Goal: Task Accomplishment & Management: Manage account settings

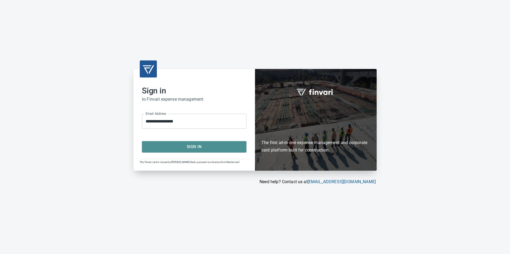
click at [197, 148] on span "Sign In" at bounding box center [194, 146] width 93 height 7
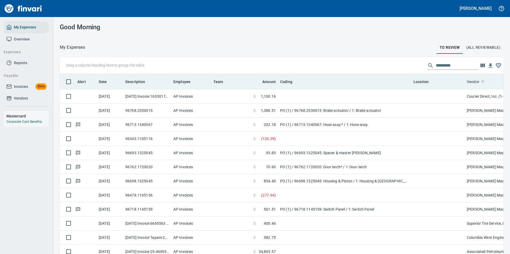
click at [482, 81] on icon at bounding box center [482, 81] width 3 height 3
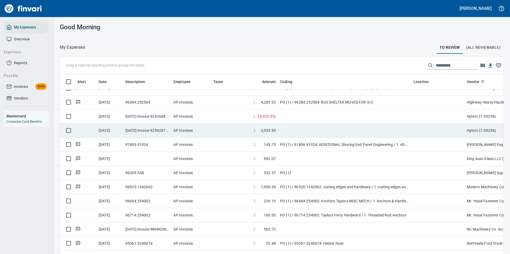
scroll to position [560, 0]
click at [283, 130] on td at bounding box center [344, 130] width 133 height 14
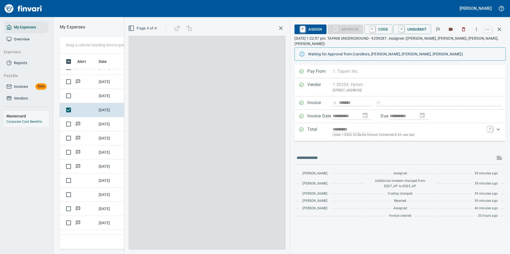
scroll to position [188, 302]
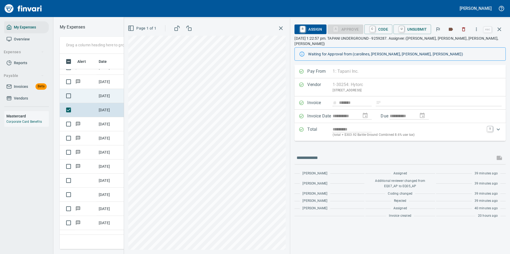
click at [98, 95] on td "[DATE]" at bounding box center [109, 96] width 27 height 14
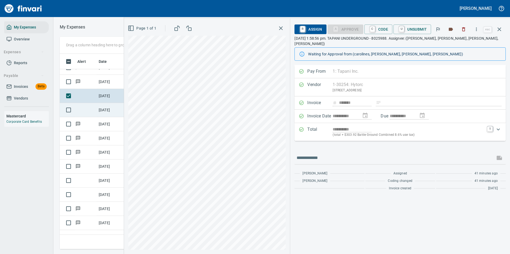
click at [100, 107] on td "[DATE]" at bounding box center [109, 110] width 27 height 14
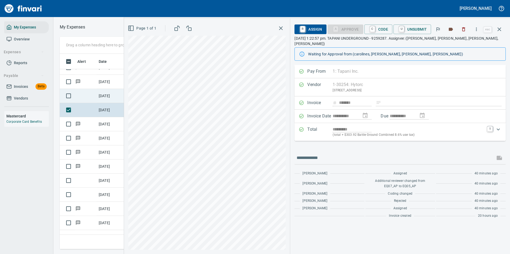
click at [98, 95] on td "[DATE]" at bounding box center [109, 96] width 27 height 14
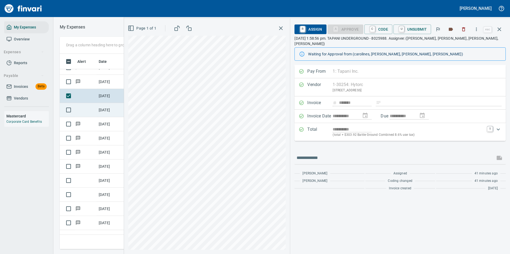
click at [91, 111] on td at bounding box center [85, 110] width 21 height 14
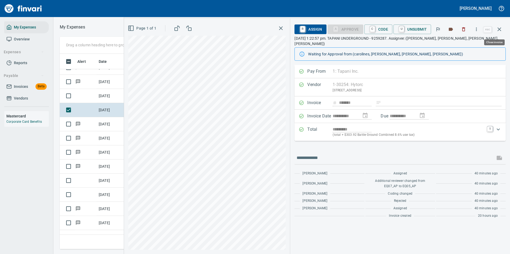
scroll to position [188, 302]
click at [106, 99] on td "[DATE]" at bounding box center [109, 96] width 27 height 14
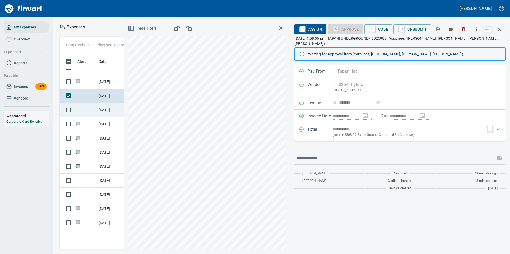
click at [113, 114] on td "[DATE]" at bounding box center [109, 110] width 27 height 14
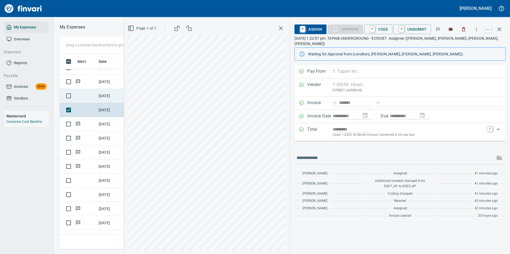
click at [107, 95] on td "[DATE]" at bounding box center [109, 96] width 27 height 14
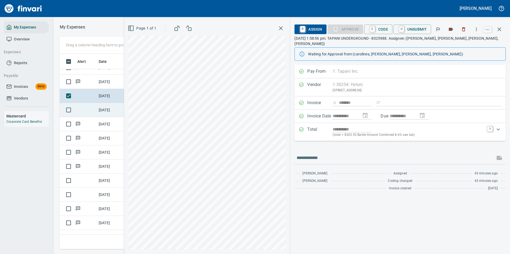
click at [111, 113] on td "[DATE]" at bounding box center [109, 110] width 27 height 14
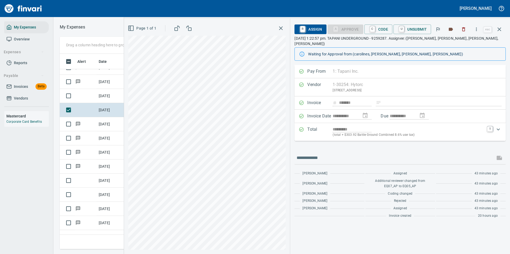
scroll to position [188, 302]
click at [477, 30] on icon "button" at bounding box center [475, 29] width 5 height 5
click at [466, 46] on span "Download" at bounding box center [475, 45] width 51 height 6
click at [108, 97] on td "[DATE]" at bounding box center [109, 96] width 27 height 14
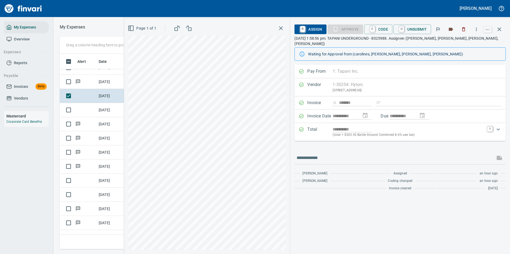
scroll to position [188, 302]
click at [480, 29] on button "button" at bounding box center [476, 29] width 12 height 12
click at [462, 43] on span "Download" at bounding box center [475, 45] width 51 height 6
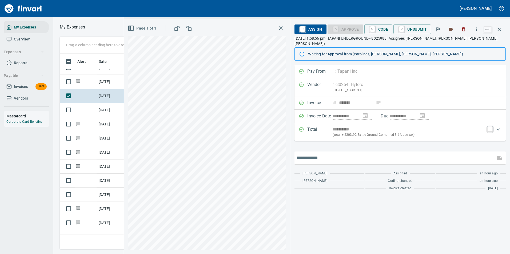
click at [329, 154] on input "text" at bounding box center [394, 158] width 196 height 9
type input "**********"
click at [496, 155] on icon "button" at bounding box center [499, 158] width 6 height 6
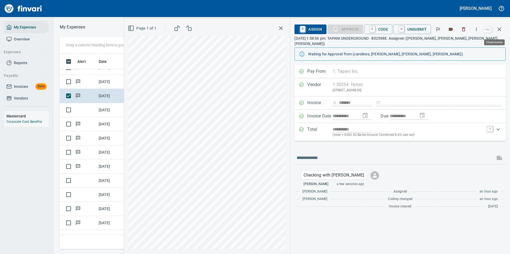
drag, startPoint x: 499, startPoint y: 30, endPoint x: 483, endPoint y: 43, distance: 20.3
click at [499, 30] on icon "button" at bounding box center [499, 29] width 6 height 6
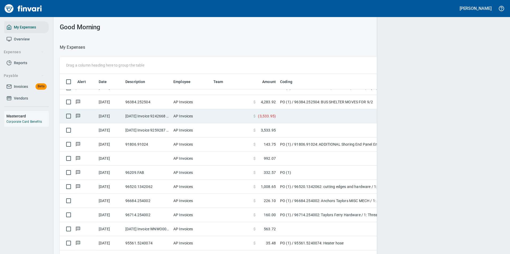
scroll to position [188, 432]
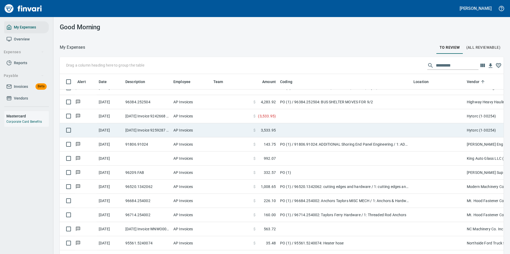
click at [281, 127] on td at bounding box center [344, 130] width 133 height 14
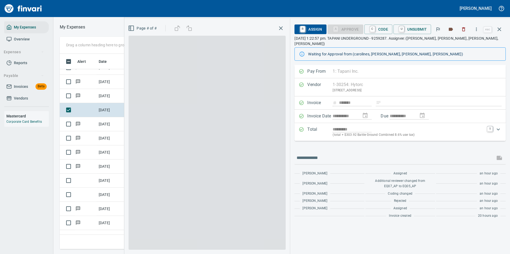
scroll to position [188, 302]
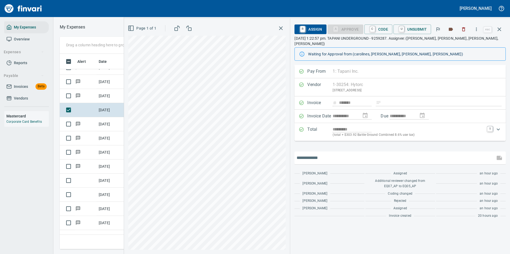
click at [333, 154] on input "text" at bounding box center [394, 158] width 196 height 9
type input "**********"
click at [501, 156] on icon "button" at bounding box center [498, 158] width 5 height 4
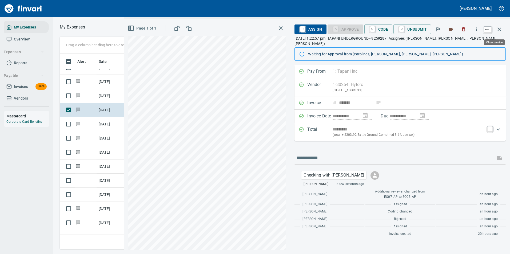
click at [499, 29] on icon "button" at bounding box center [499, 29] width 6 height 6
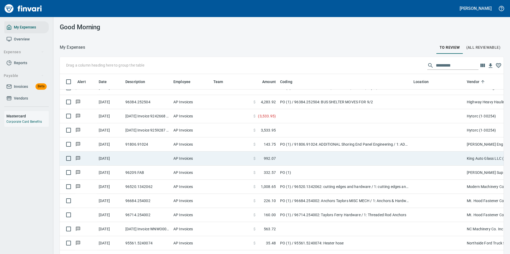
scroll to position [586, 0]
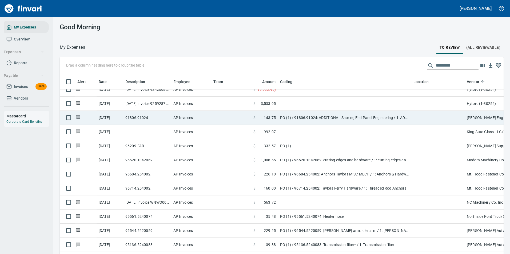
click at [307, 120] on td "PO (1) / 91806.91024: ADDITIONAL Shoring End Panel Engineering / 1: ADDITIONAL …" at bounding box center [344, 118] width 133 height 14
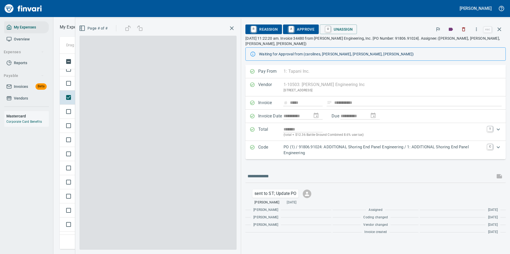
scroll to position [188, 302]
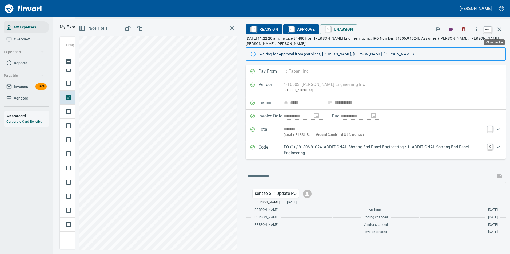
click at [498, 28] on icon "button" at bounding box center [499, 29] width 4 height 4
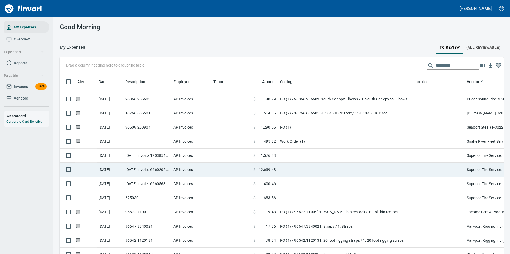
scroll to position [960, 0]
click at [276, 171] on td "$ 12,639.48" at bounding box center [264, 169] width 27 height 14
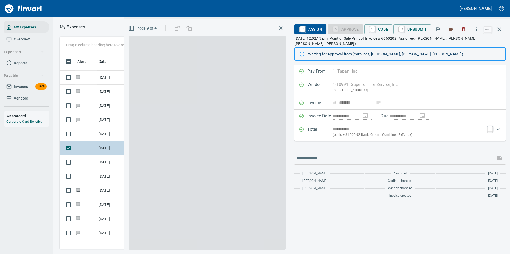
scroll to position [188, 302]
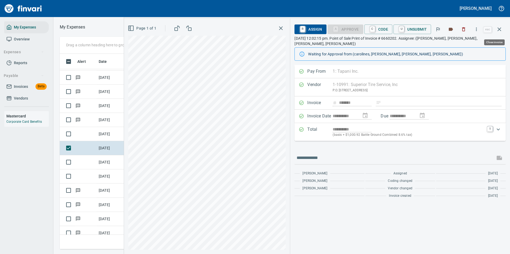
click at [505, 29] on button "button" at bounding box center [499, 29] width 13 height 13
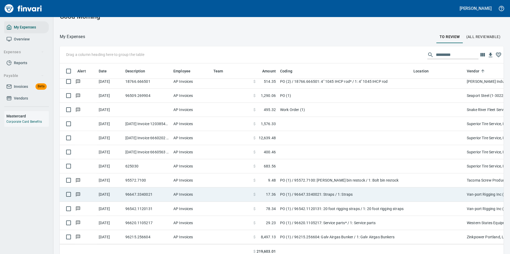
scroll to position [15, 0]
